Goal: Check status: Check status

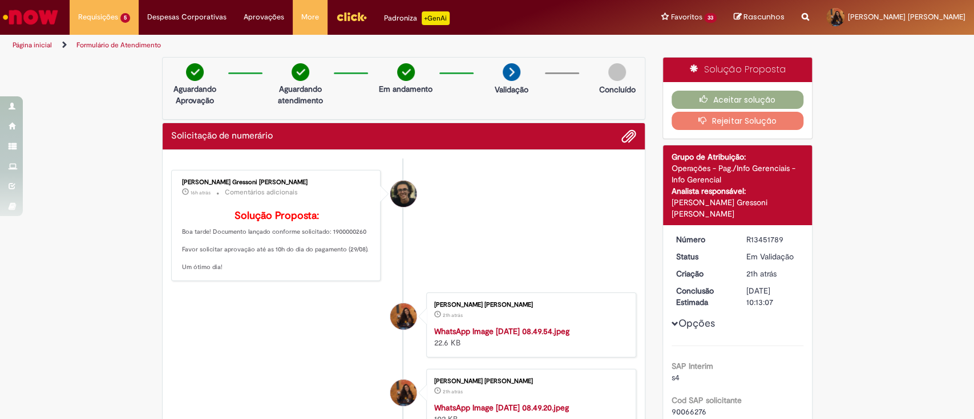
click at [422, 257] on li "Cleber Gressoni Rodrigues 16h atrás 16 horas atrás Comentários adicionais Soluç…" at bounding box center [404, 225] width 466 height 111
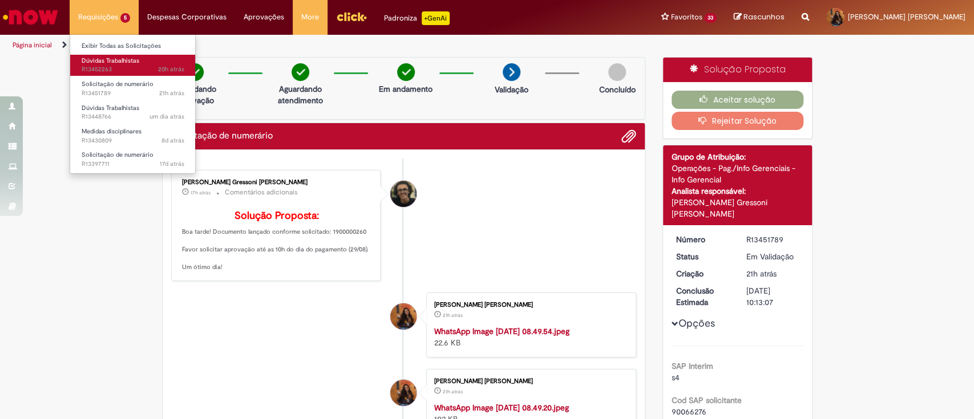
click at [123, 63] on span "Dúvidas Trabalhistas" at bounding box center [111, 60] width 58 height 9
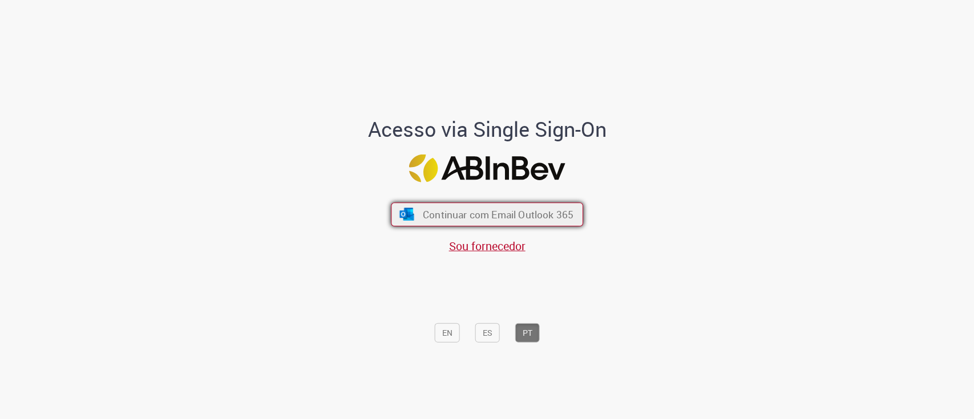
click at [471, 221] on span "Continuar com Email Outlook 365" at bounding box center [498, 214] width 151 height 13
click at [471, 221] on span "Continuar com Email Outlook 365" at bounding box center [498, 214] width 148 height 13
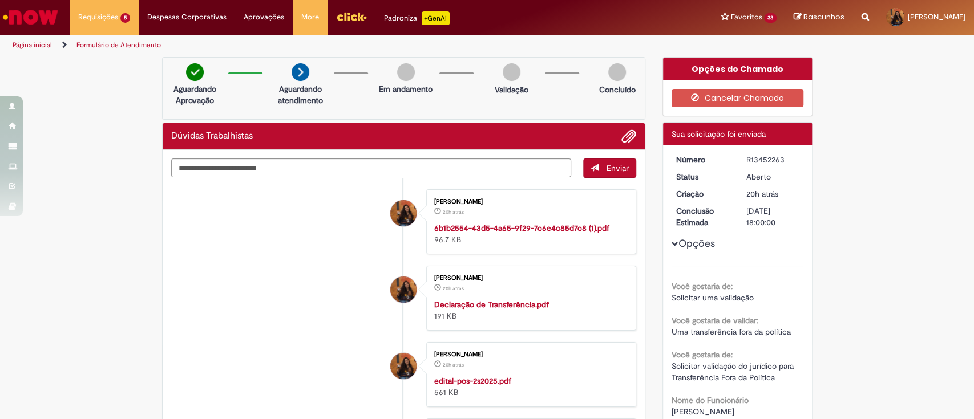
click at [235, 238] on li "[PERSON_NAME] 20h atrás 20 horas atrás 6b1b2554-43d5-4a65-9f29-7c6e4c85d7c8 (1)…" at bounding box center [404, 221] width 466 height 65
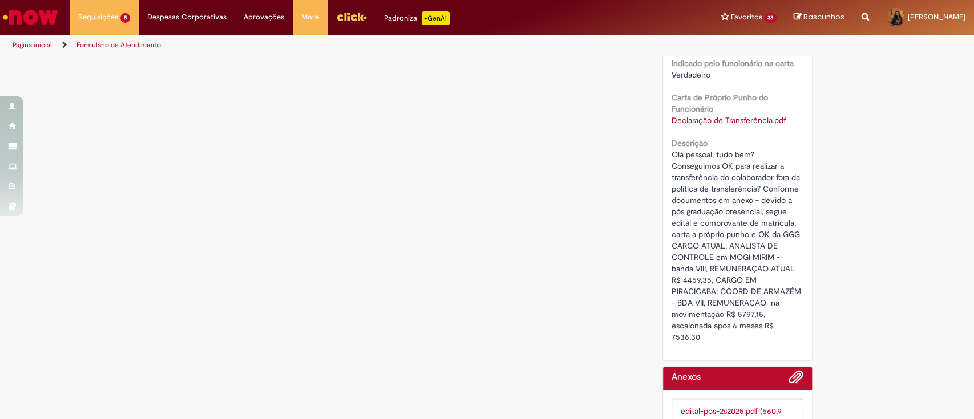
scroll to position [1126, 0]
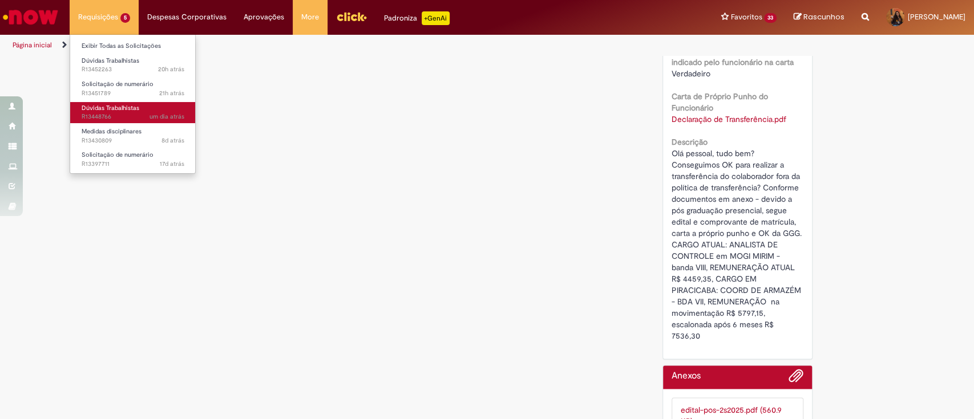
click at [139, 119] on span "um dia atrás um dia atrás R13448766" at bounding box center [133, 116] width 103 height 9
